Goal: Go to known website: Access a specific website the user already knows

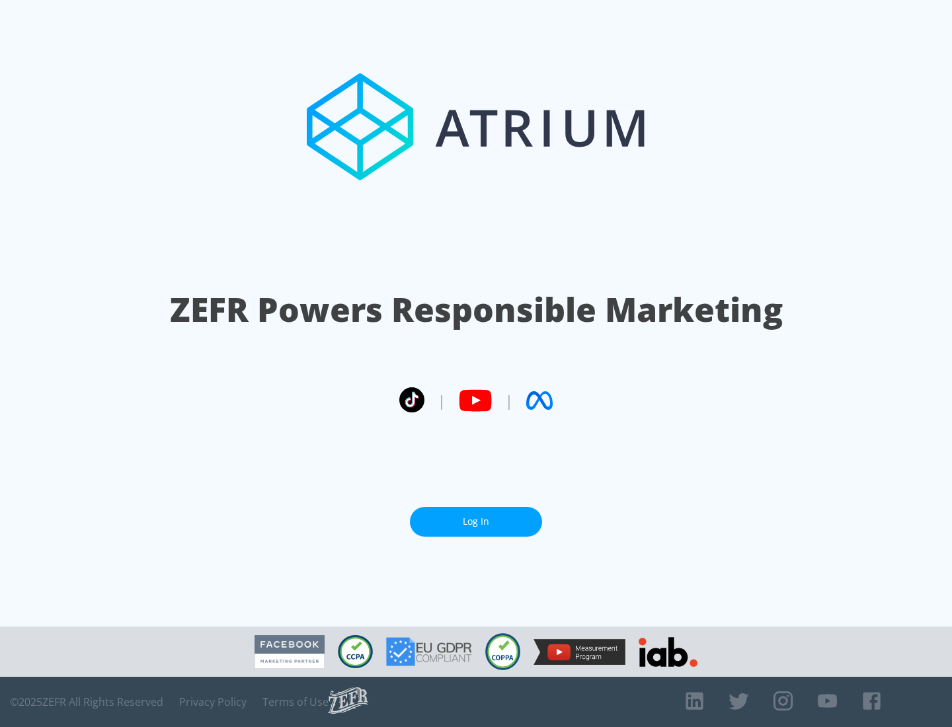
click at [476, 516] on link "Log In" at bounding box center [476, 522] width 132 height 30
